Goal: Task Accomplishment & Management: Use online tool/utility

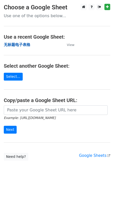
click at [15, 43] on strong "无标题电子表格" at bounding box center [17, 44] width 27 height 5
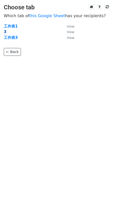
click at [5, 31] on strong "3" at bounding box center [5, 32] width 3 height 5
